Goal: Task Accomplishment & Management: Manage account settings

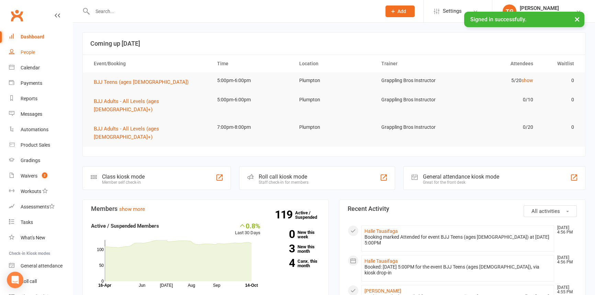
click at [29, 54] on div "People" at bounding box center [28, 51] width 14 height 5
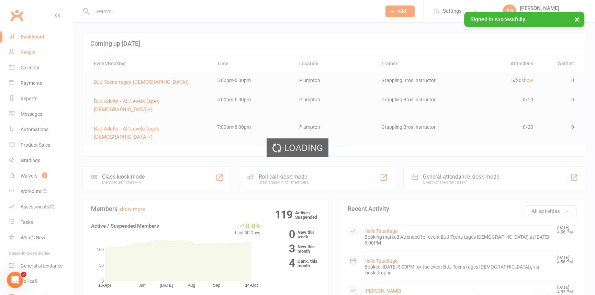
select select "100"
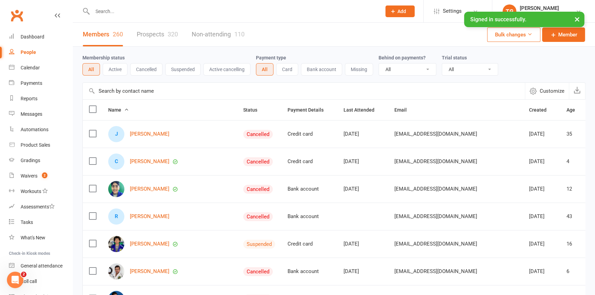
click at [104, 11] on input "text" at bounding box center [233, 12] width 286 height 10
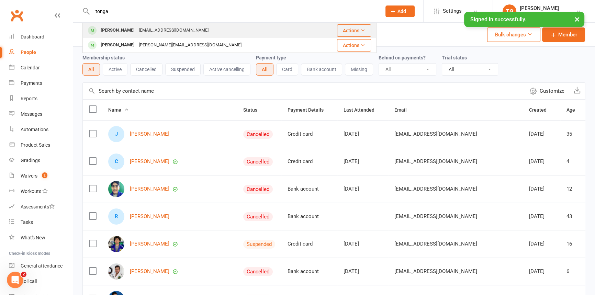
type input "tonga"
click at [120, 30] on div "[PERSON_NAME]" at bounding box center [118, 30] width 38 height 10
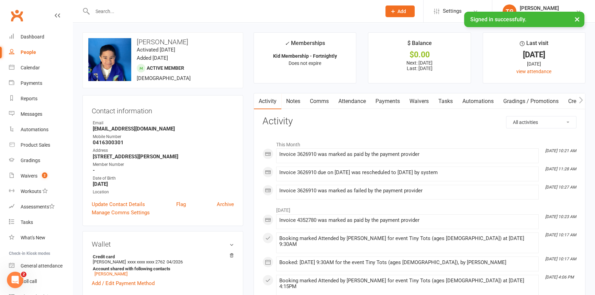
click at [388, 101] on link "Payments" at bounding box center [388, 101] width 34 height 16
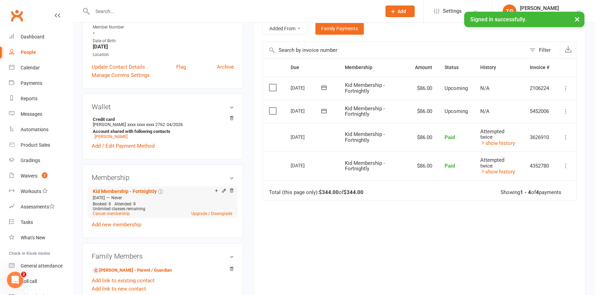
scroll to position [156, 0]
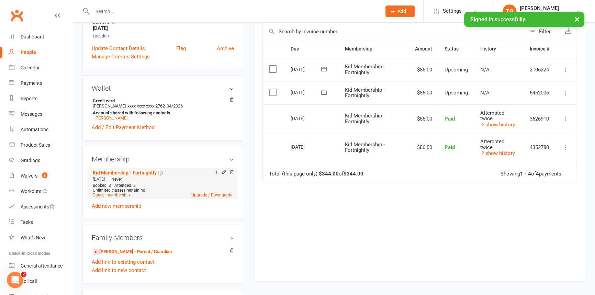
click at [107, 197] on link "Cancel membership" at bounding box center [111, 195] width 37 height 5
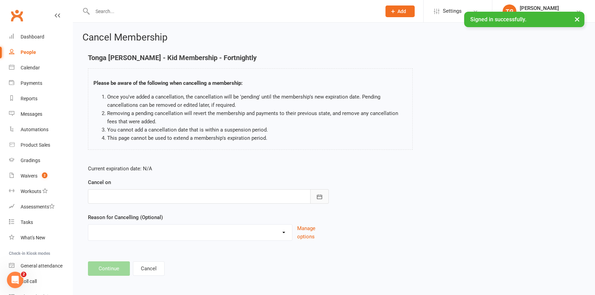
click at [323, 196] on button "button" at bounding box center [319, 196] width 19 height 14
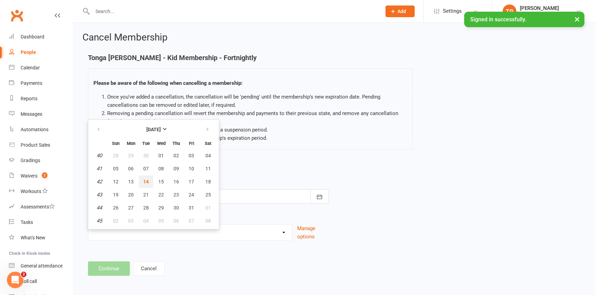
click at [147, 179] on span "14" at bounding box center [145, 181] width 5 height 5
type input "[DATE]"
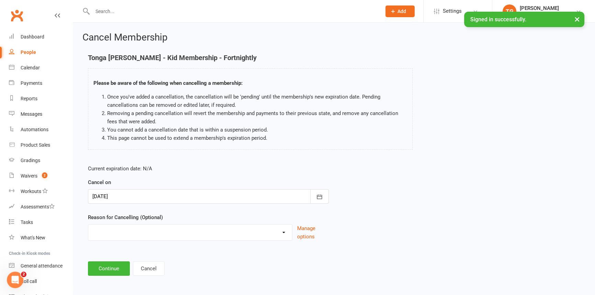
click at [129, 228] on select "Holiday Injury Other reason" at bounding box center [190, 232] width 204 height 14
select select "2"
click at [88, 225] on select "Holiday Injury Other reason" at bounding box center [190, 232] width 204 height 14
click at [110, 265] on input at bounding box center [208, 268] width 241 height 14
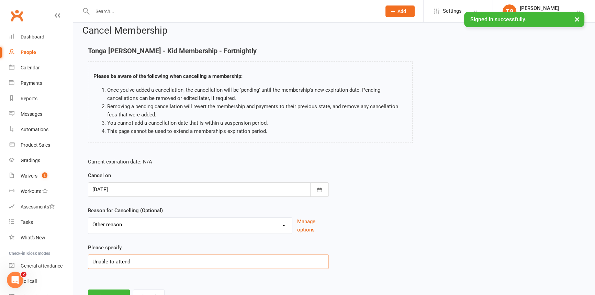
scroll to position [36, 0]
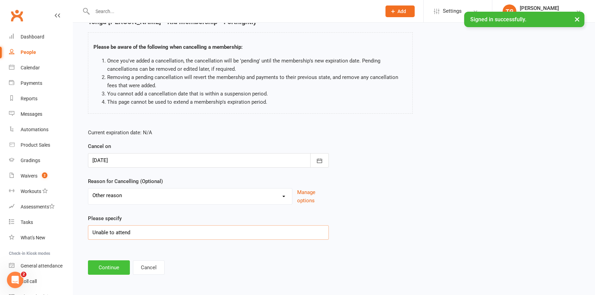
type input "Unable to attend"
click at [109, 264] on button "Continue" at bounding box center [109, 267] width 42 height 14
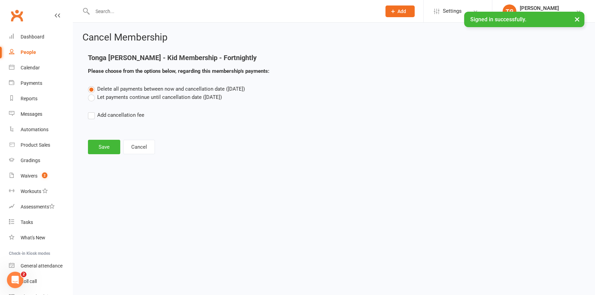
scroll to position [0, 0]
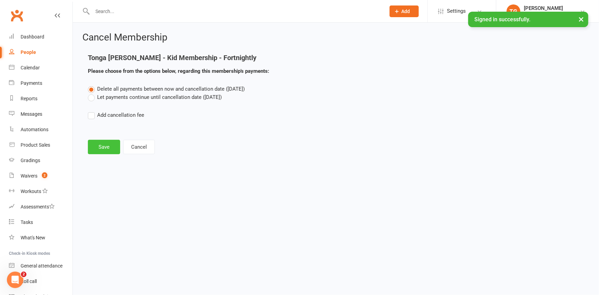
click at [99, 148] on button "Save" at bounding box center [104, 147] width 32 height 14
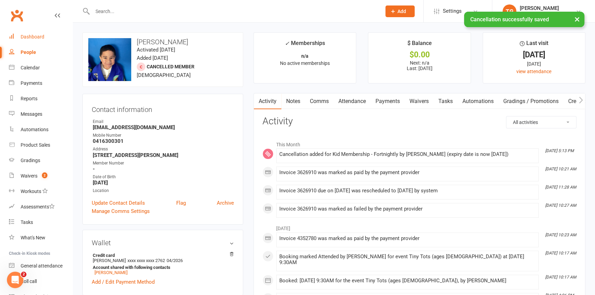
click at [24, 35] on div "Dashboard" at bounding box center [33, 36] width 24 height 5
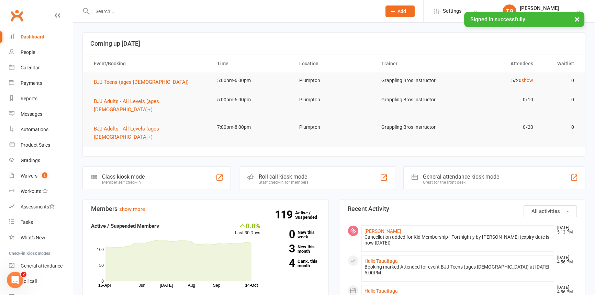
click at [579, 19] on button "×" at bounding box center [577, 19] width 12 height 15
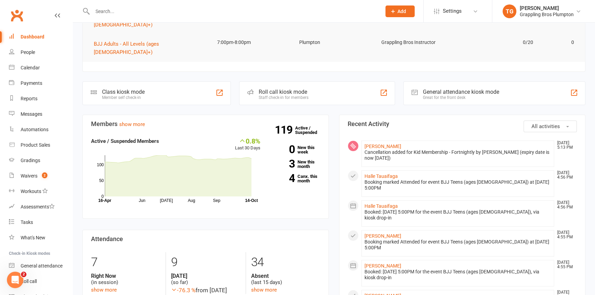
scroll to position [86, 0]
